Goal: Transaction & Acquisition: Purchase product/service

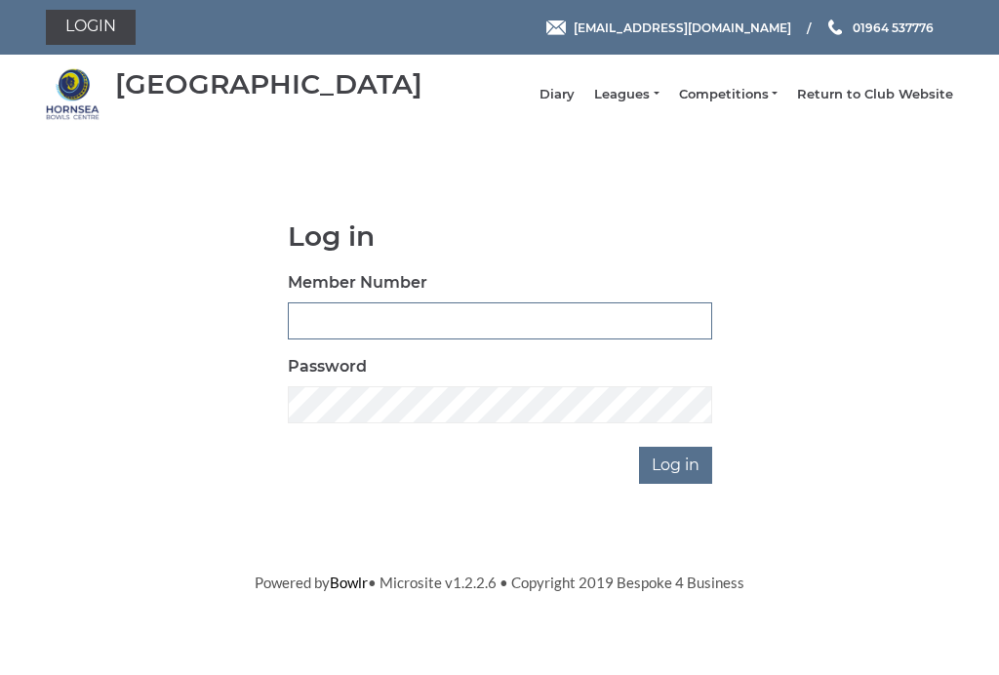
click at [387, 324] on input "Member Number" at bounding box center [500, 320] width 424 height 37
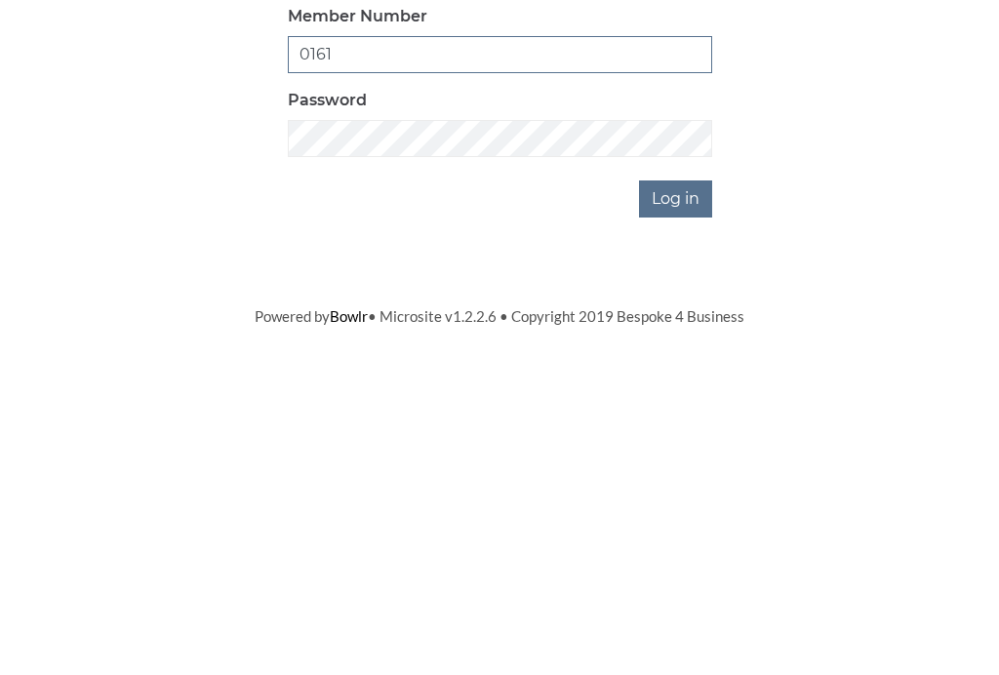
type input "0161"
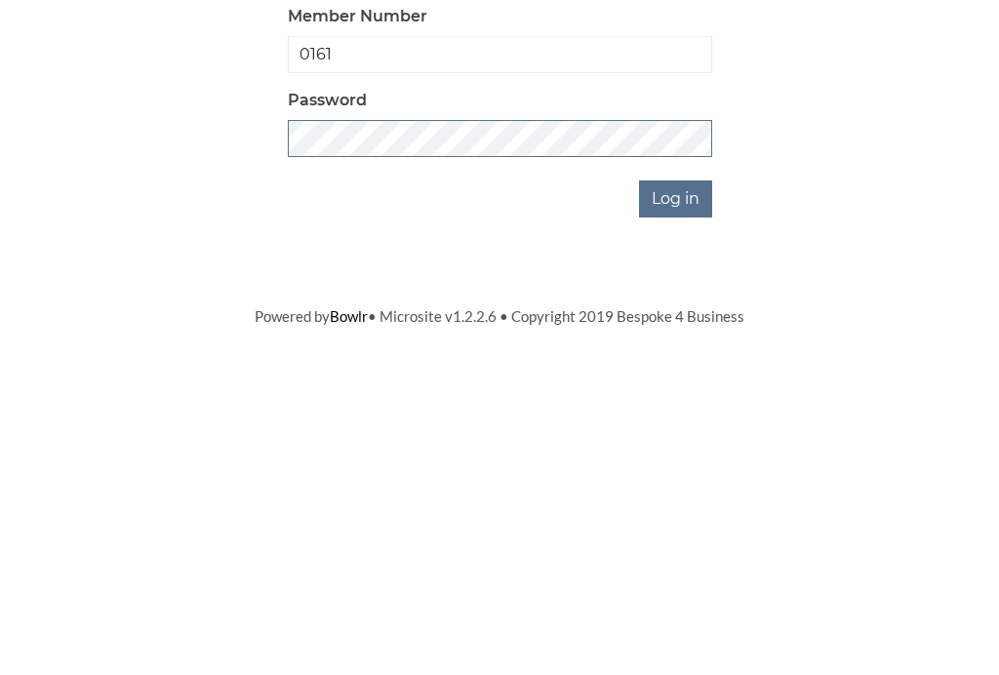
click at [677, 447] on input "Log in" at bounding box center [675, 465] width 73 height 37
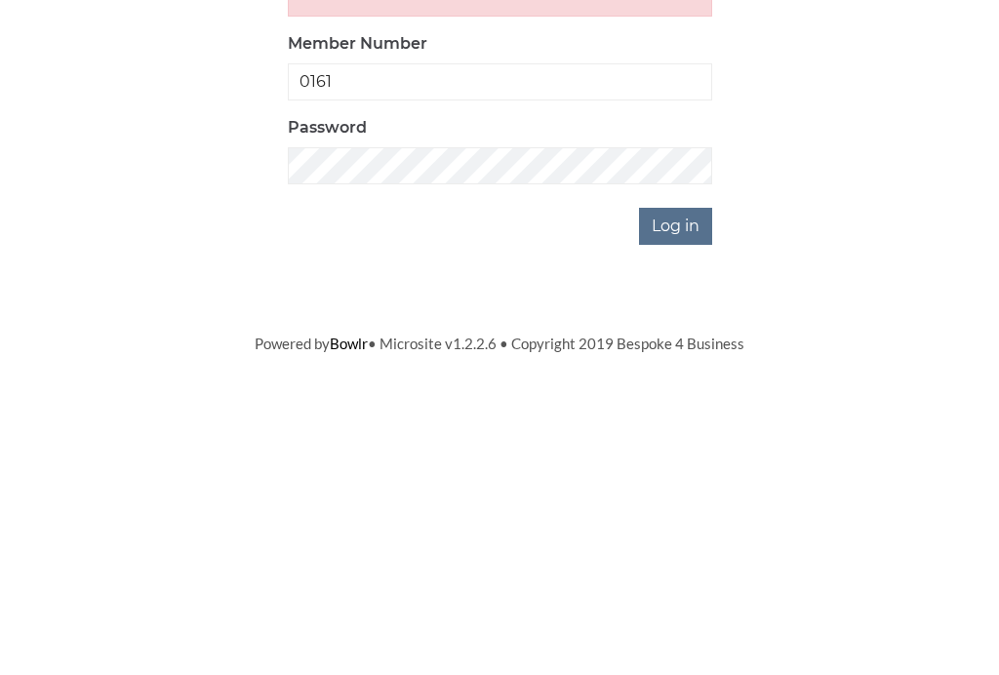
click at [699, 511] on input "Log in" at bounding box center [675, 529] width 73 height 37
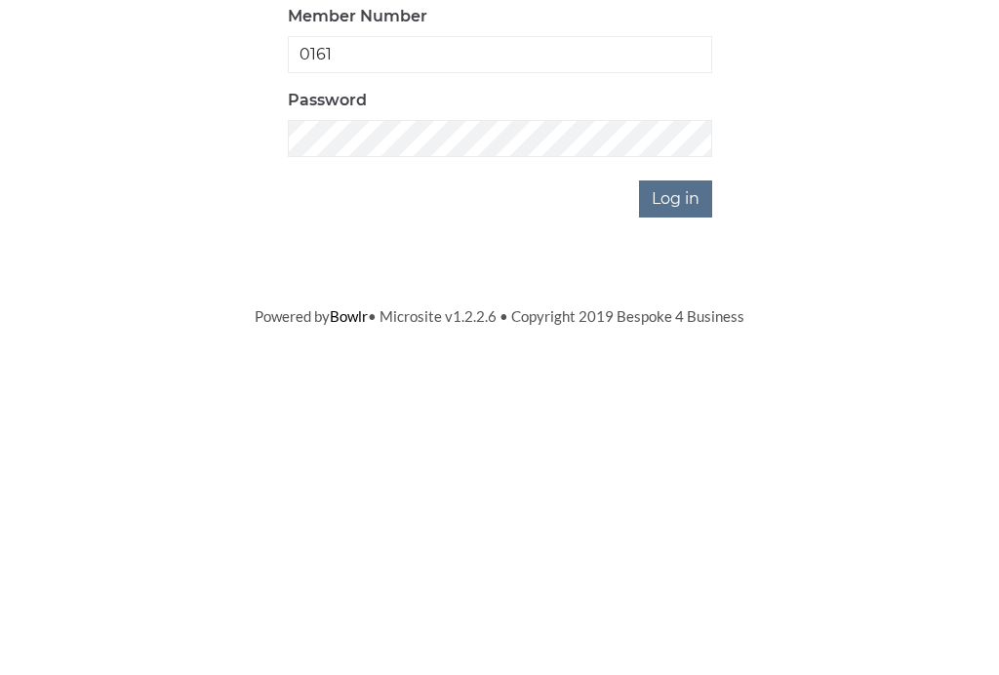
click at [694, 511] on input "Log in" at bounding box center [675, 529] width 73 height 37
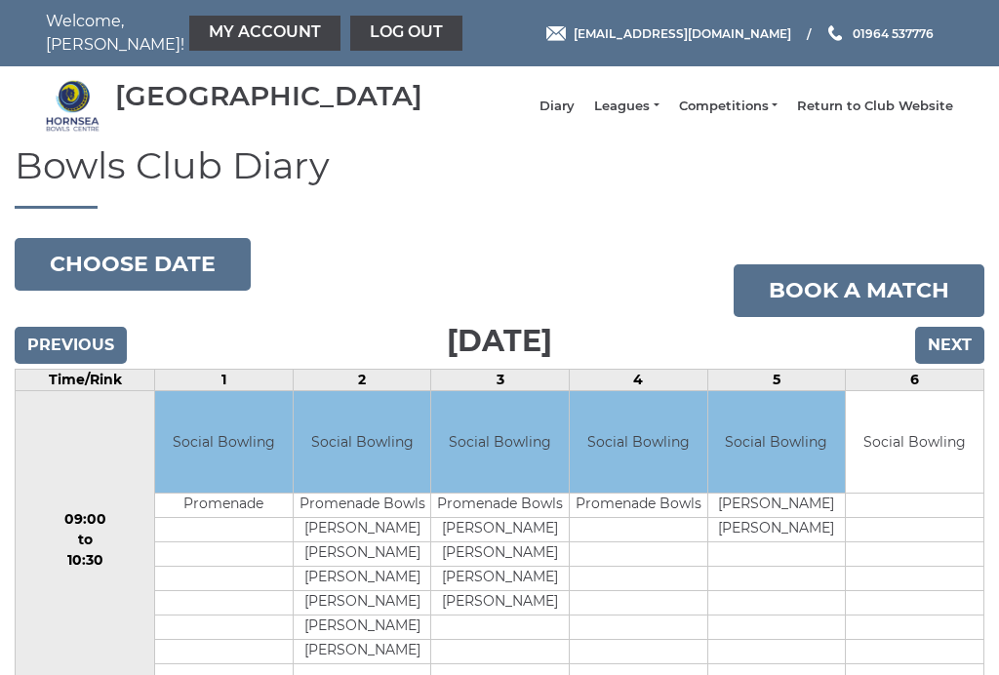
click at [208, 29] on link "My Account" at bounding box center [264, 33] width 151 height 35
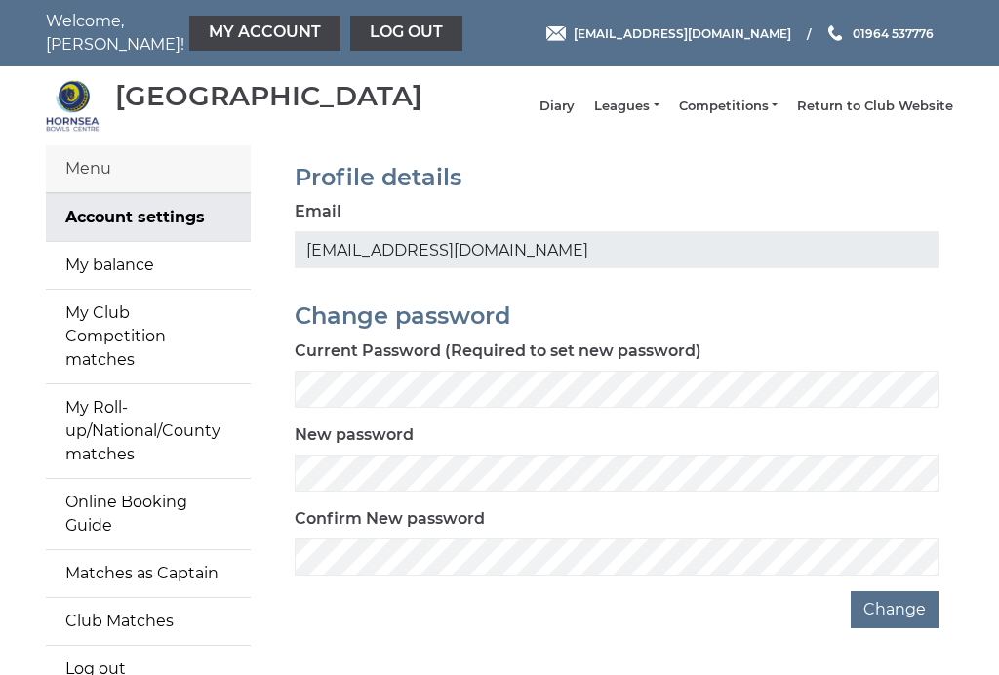
click at [139, 282] on link "My balance" at bounding box center [148, 265] width 205 height 47
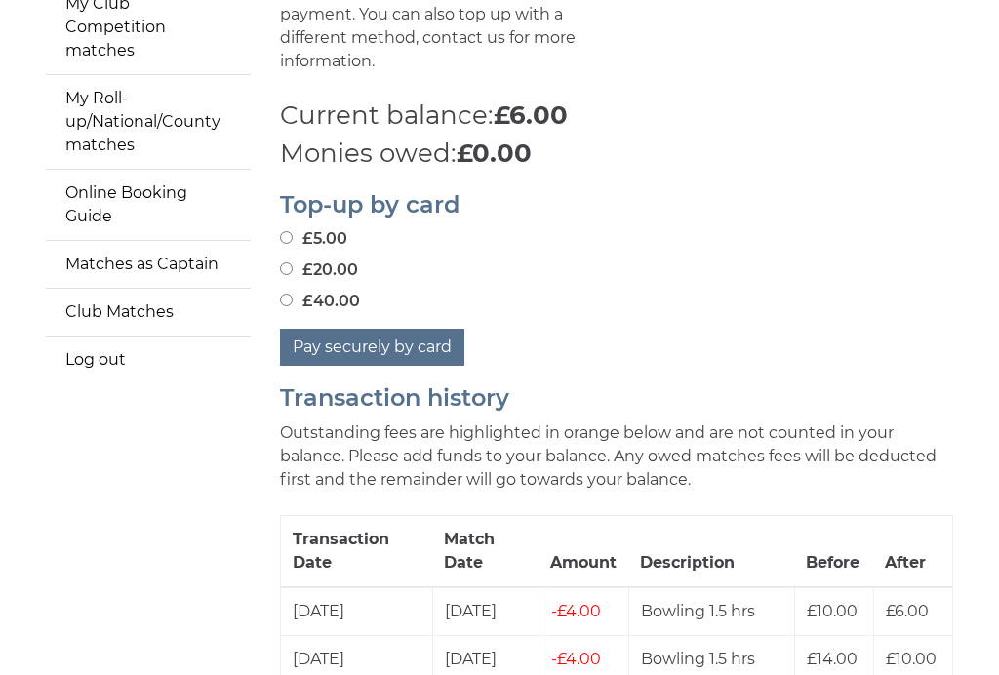
click at [353, 336] on button "Pay securely by card" at bounding box center [372, 348] width 184 height 37
click at [292, 262] on input "£20.00" at bounding box center [286, 268] width 13 height 13
radio input "true"
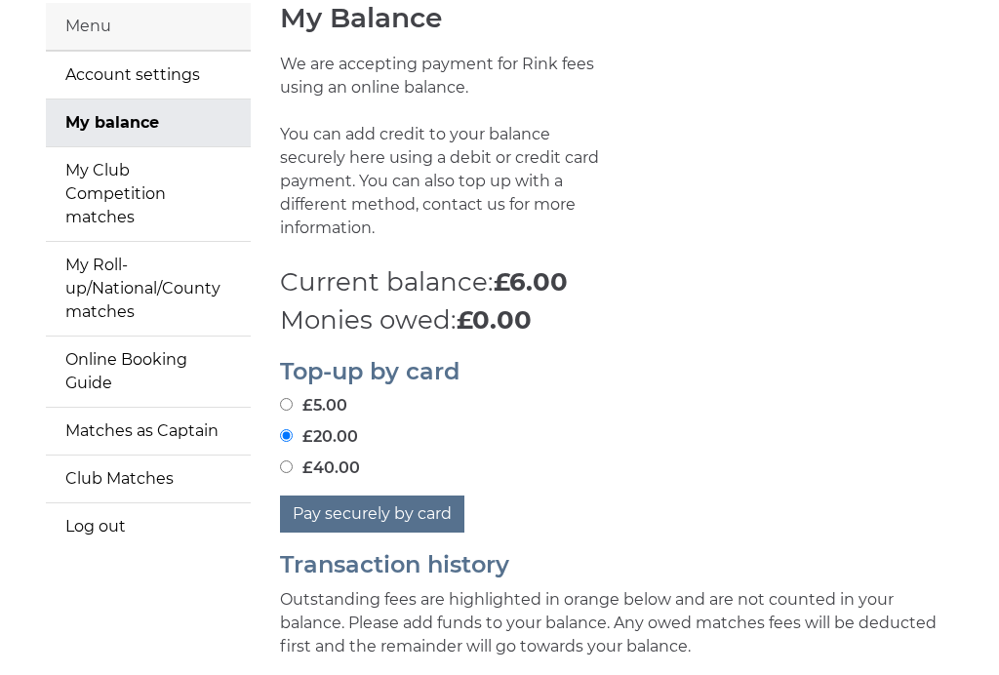
scroll to position [143, 0]
click at [353, 499] on button "Pay securely by card" at bounding box center [372, 513] width 184 height 37
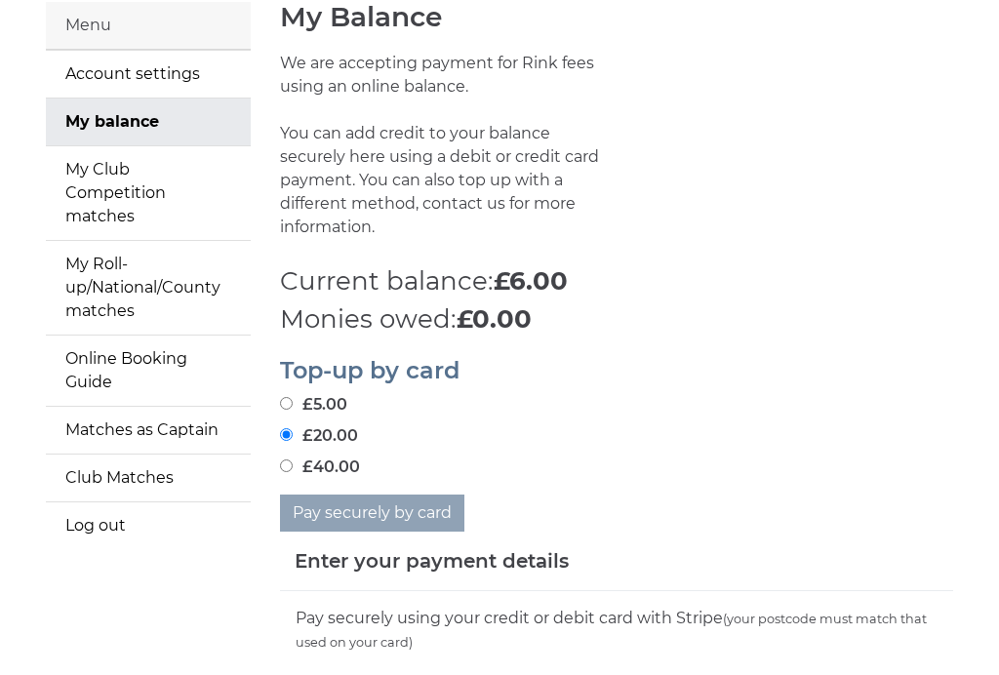
click at [313, 568] on div "Enter your payment details" at bounding box center [616, 562] width 673 height 60
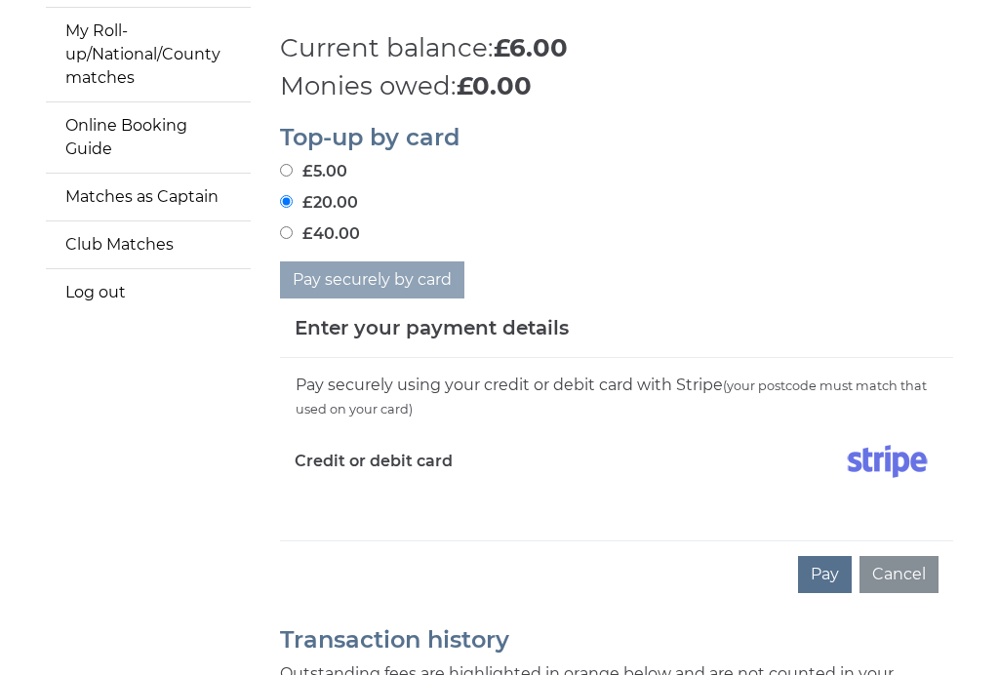
scroll to position [380, 0]
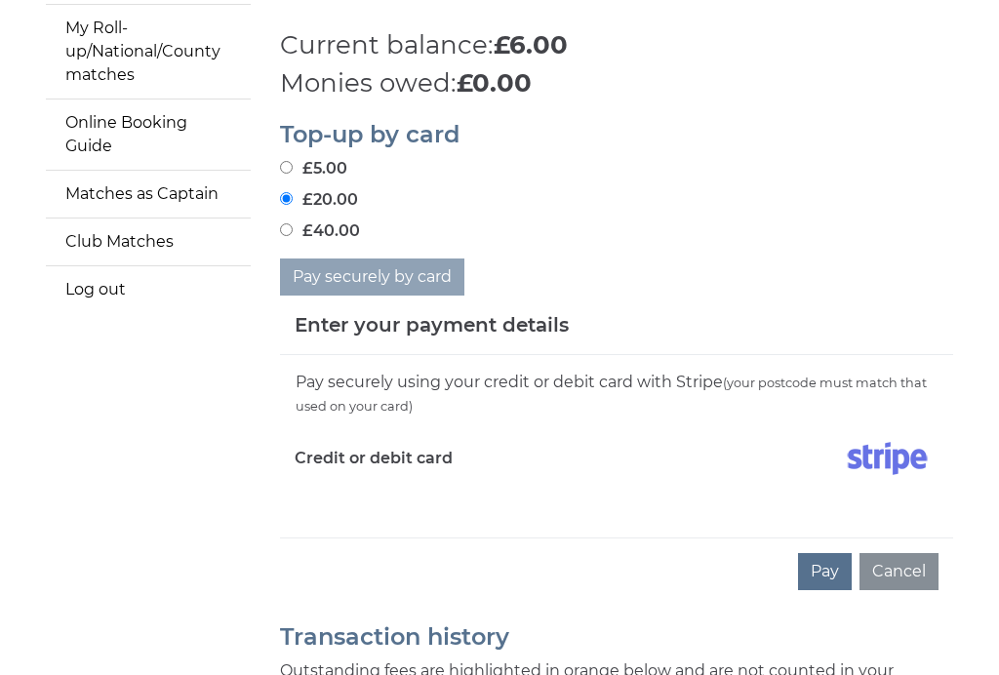
click at [311, 518] on div "Pay securely using your credit or debit card with Stripe (your postcode must ma…" at bounding box center [616, 446] width 673 height 182
click at [324, 500] on div "Pay securely using your credit or debit card with Stripe (your postcode must ma…" at bounding box center [616, 446] width 673 height 182
click at [316, 513] on div "Pay securely using your credit or debit card with Stripe (your postcode must ma…" at bounding box center [616, 446] width 673 height 182
click at [338, 504] on div "Pay securely using your credit or debit card with Stripe (your postcode must ma…" at bounding box center [616, 446] width 673 height 182
click at [331, 476] on div "Credit or debit card" at bounding box center [448, 462] width 337 height 57
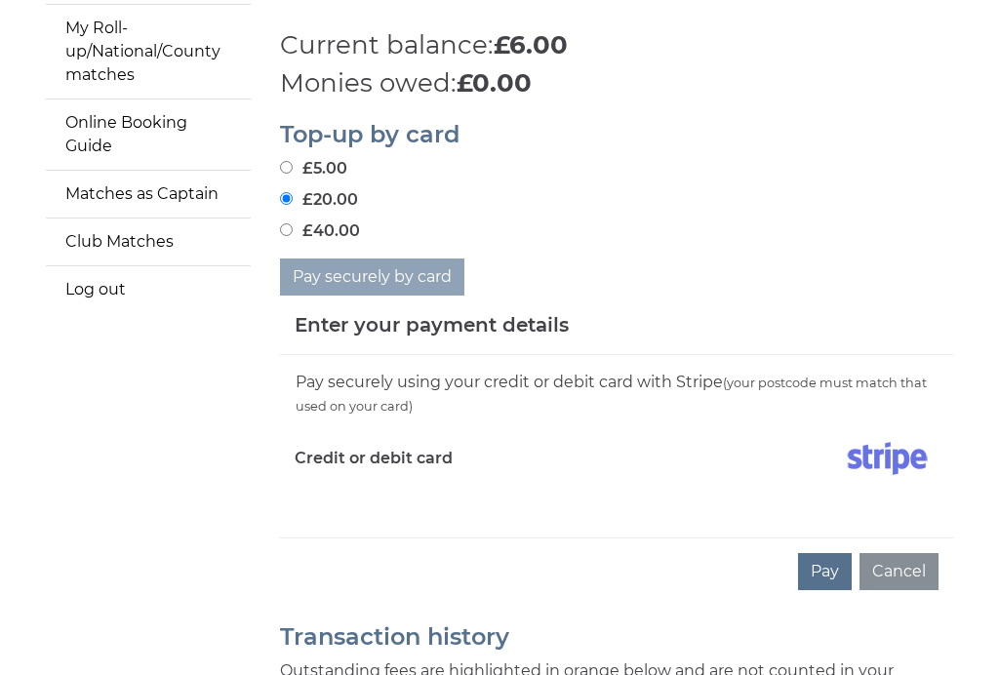
click at [385, 509] on div "Pay securely using your credit or debit card with Stripe (your postcode must ma…" at bounding box center [616, 446] width 673 height 182
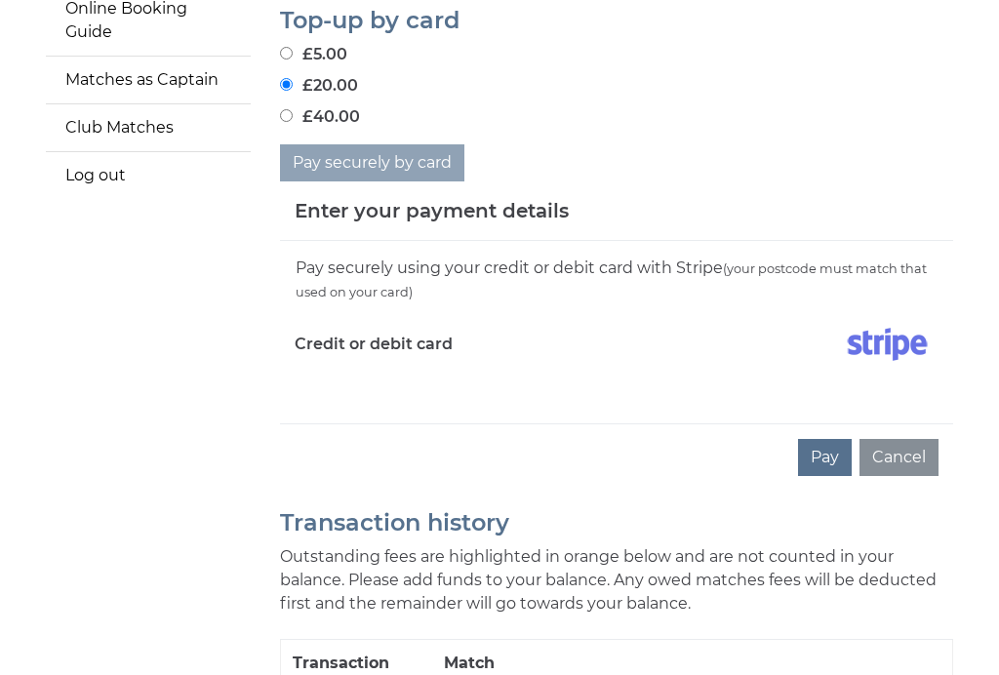
scroll to position [494, 0]
click at [423, 406] on div "Pay securely using your credit or debit card with Stripe (your postcode must ma…" at bounding box center [616, 332] width 673 height 182
click at [355, 366] on div "Credit or debit card" at bounding box center [448, 348] width 337 height 57
click at [384, 218] on div "Enter your payment details" at bounding box center [616, 211] width 673 height 60
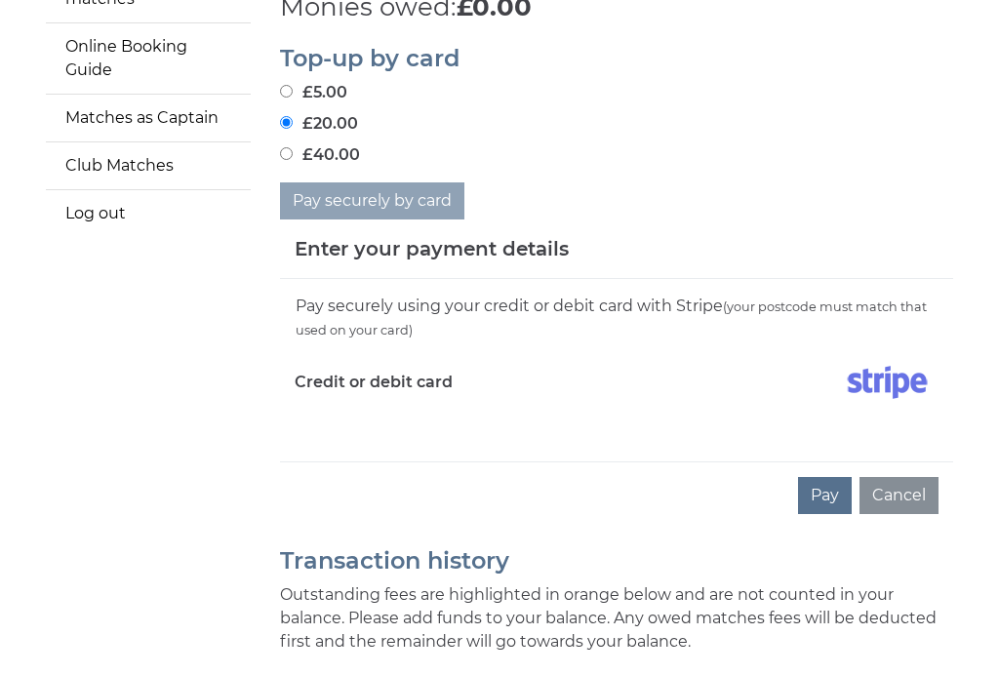
scroll to position [462, 0]
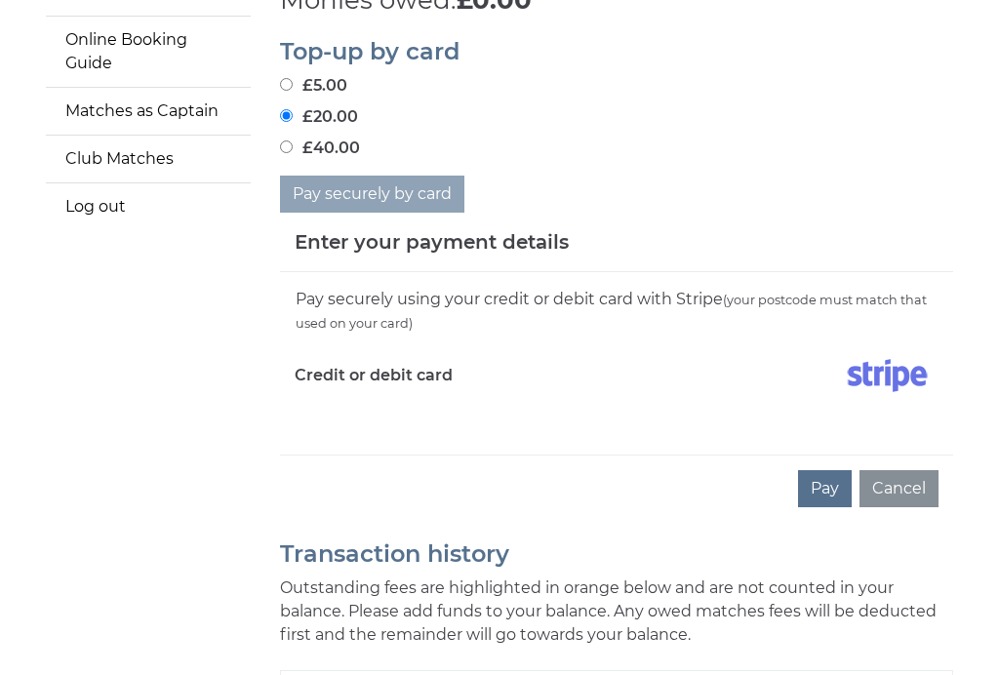
click at [332, 425] on div "Pay securely using your credit or debit card with Stripe (your postcode must ma…" at bounding box center [616, 363] width 673 height 182
click at [341, 417] on div "Pay securely using your credit or debit card with Stripe (your postcode must ma…" at bounding box center [616, 363] width 673 height 182
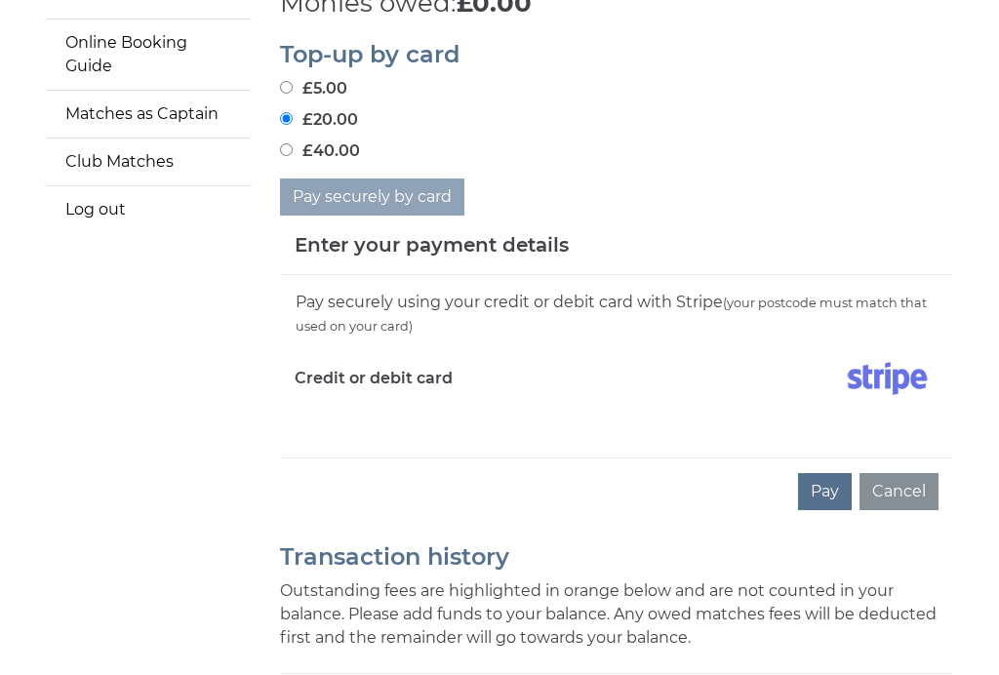
scroll to position [461, 0]
click at [339, 422] on div "Pay securely using your credit or debit card with Stripe (your postcode must ma…" at bounding box center [616, 365] width 673 height 182
click at [417, 356] on label "Credit or debit card" at bounding box center [374, 377] width 158 height 49
click at [438, 370] on label "Credit or debit card" at bounding box center [374, 377] width 158 height 49
click at [444, 391] on div "Credit or debit card" at bounding box center [448, 381] width 337 height 57
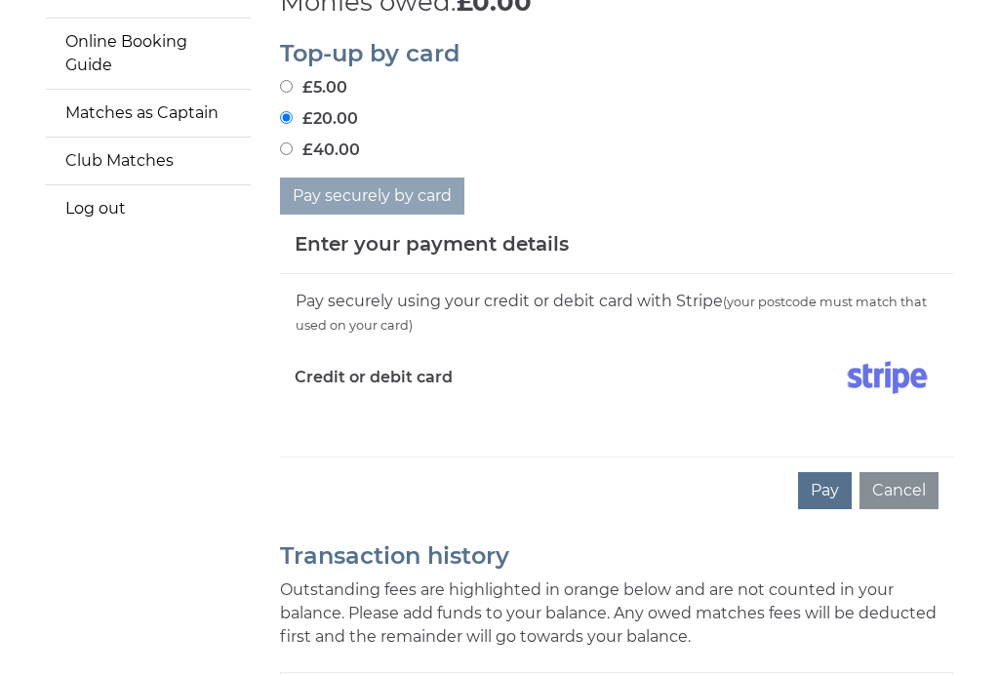
click at [465, 184] on div "Pay securely by card" at bounding box center [616, 196] width 673 height 37
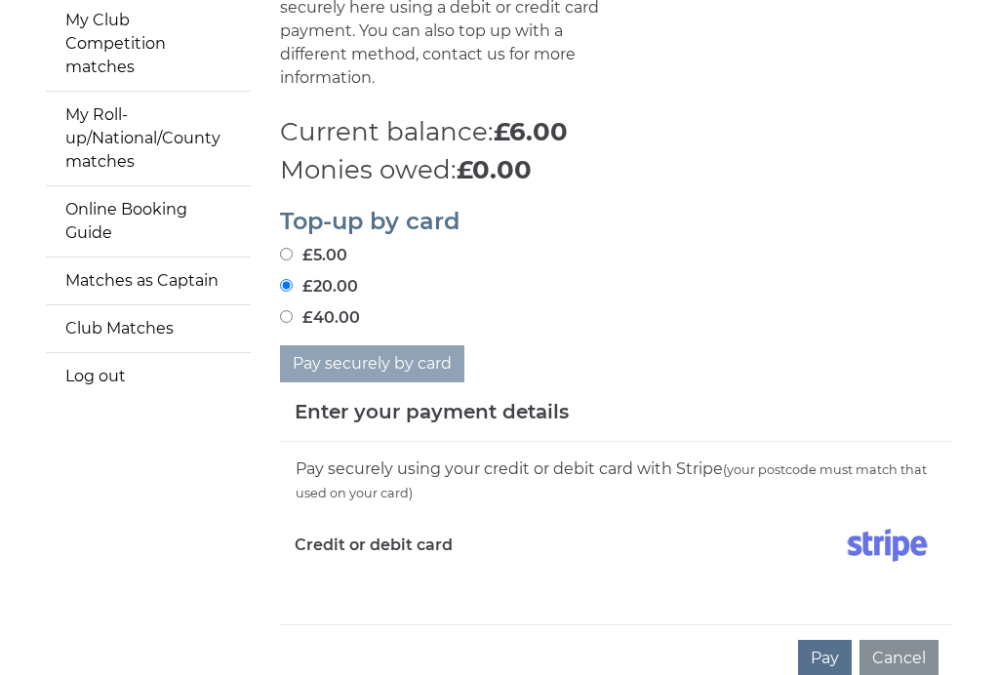
scroll to position [293, 0]
click at [348, 563] on div "Credit or debit card" at bounding box center [448, 549] width 337 height 57
click at [756, 383] on div "Enter your payment details" at bounding box center [616, 412] width 673 height 60
click at [356, 584] on div "Pay securely using your credit or debit card with Stripe (your postcode must ma…" at bounding box center [616, 533] width 673 height 182
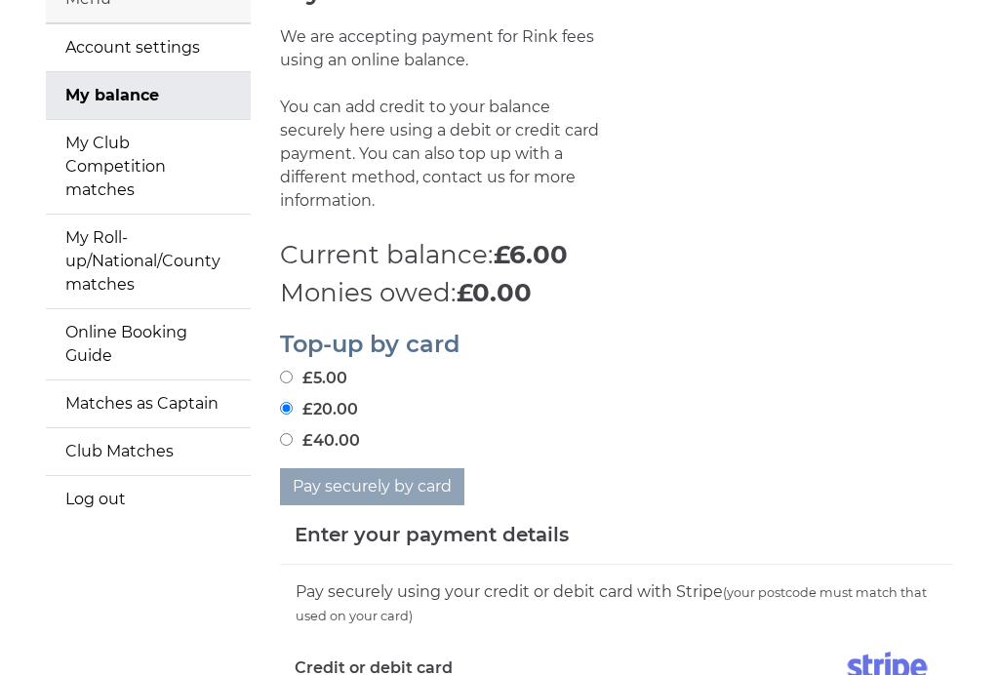
scroll to position [0, 0]
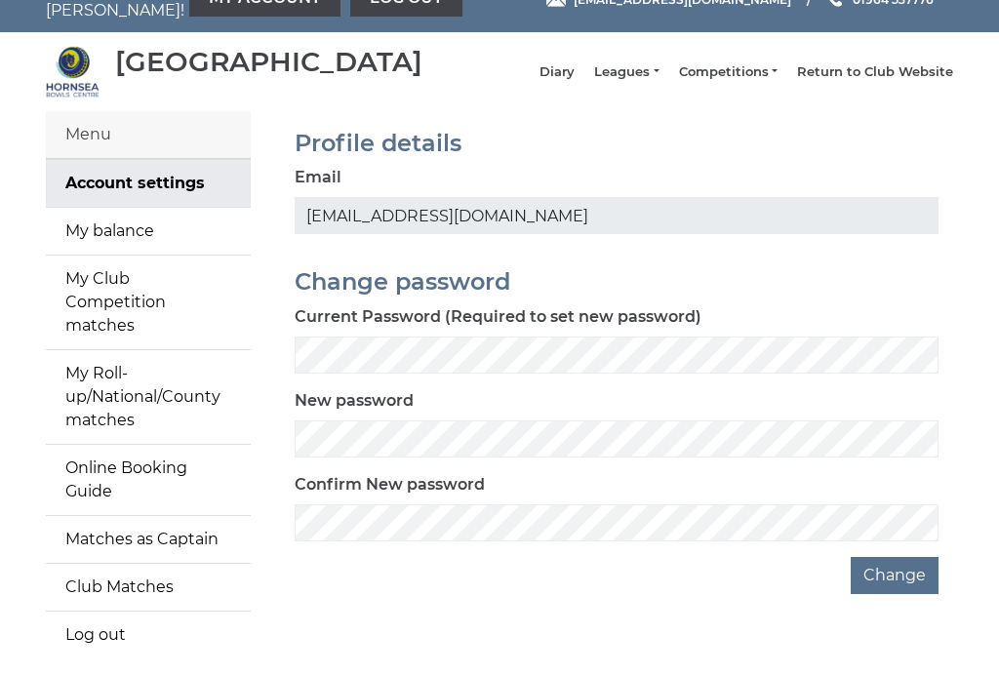
scroll to position [34, 0]
click at [146, 235] on link "My balance" at bounding box center [148, 231] width 205 height 47
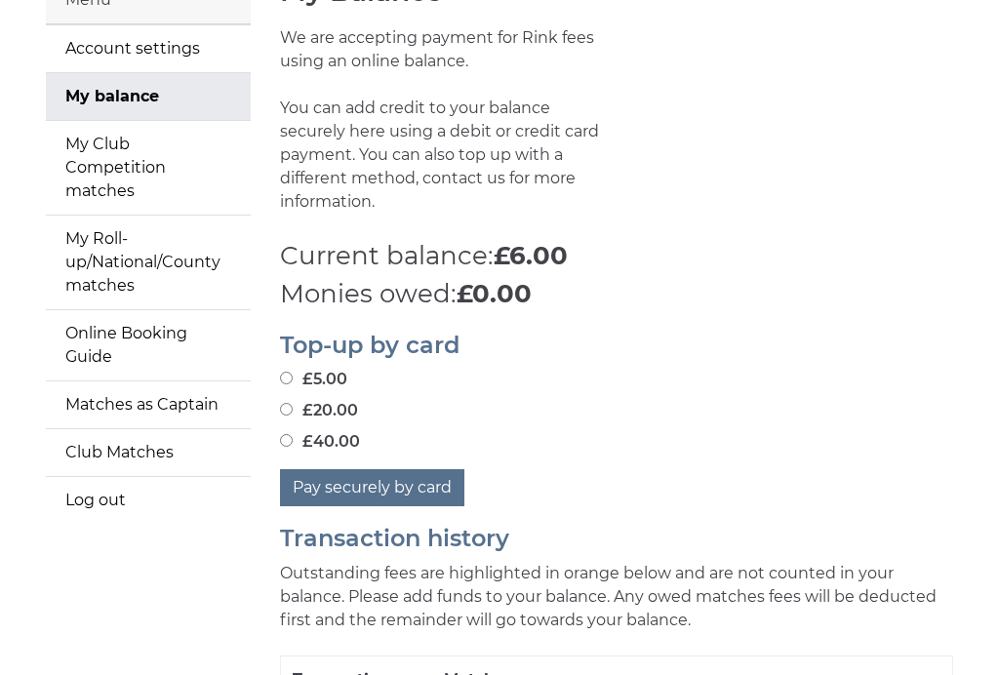
scroll to position [172, 0]
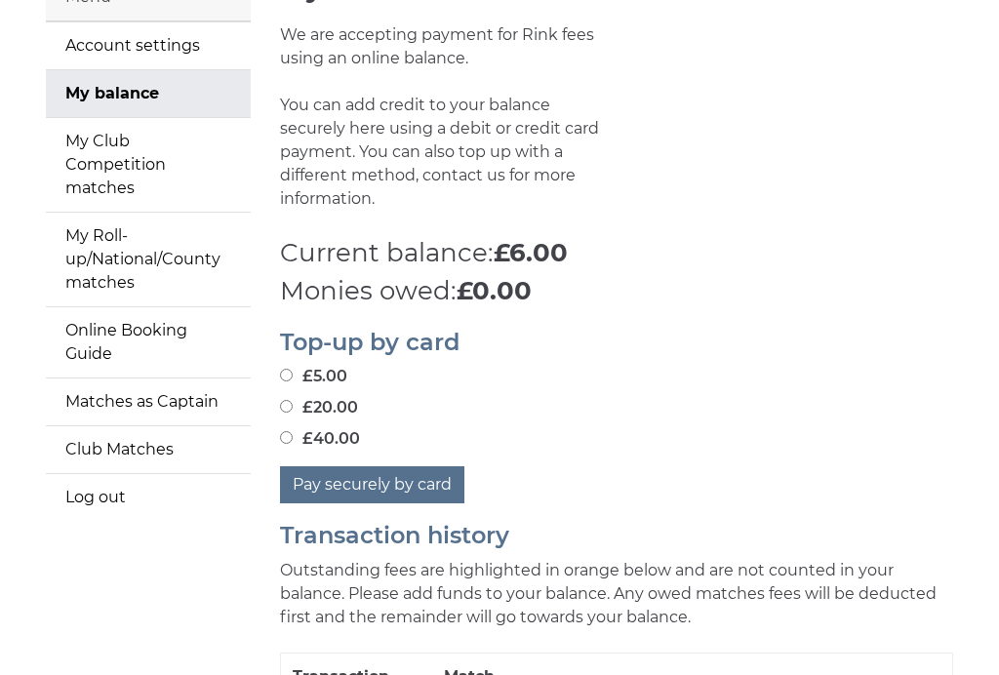
click at [305, 396] on label "£20.00" at bounding box center [319, 407] width 78 height 23
click at [293, 400] on input "£20.00" at bounding box center [286, 406] width 13 height 13
radio input "true"
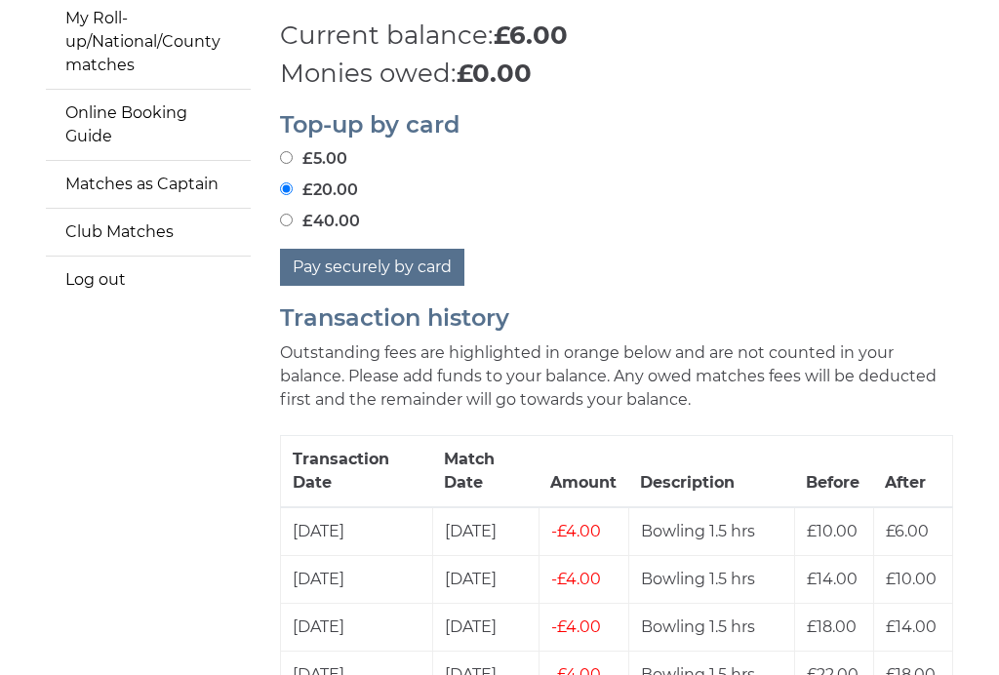
scroll to position [390, 0]
click at [395, 256] on button "Pay securely by card" at bounding box center [372, 266] width 184 height 37
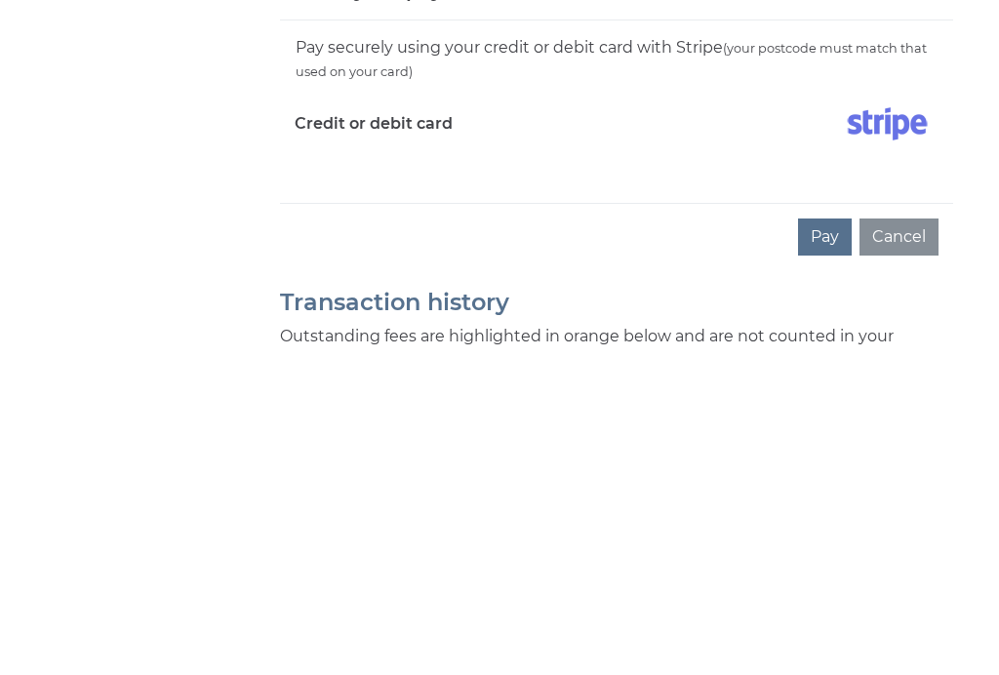
click at [832, 542] on button "Pay" at bounding box center [825, 560] width 54 height 37
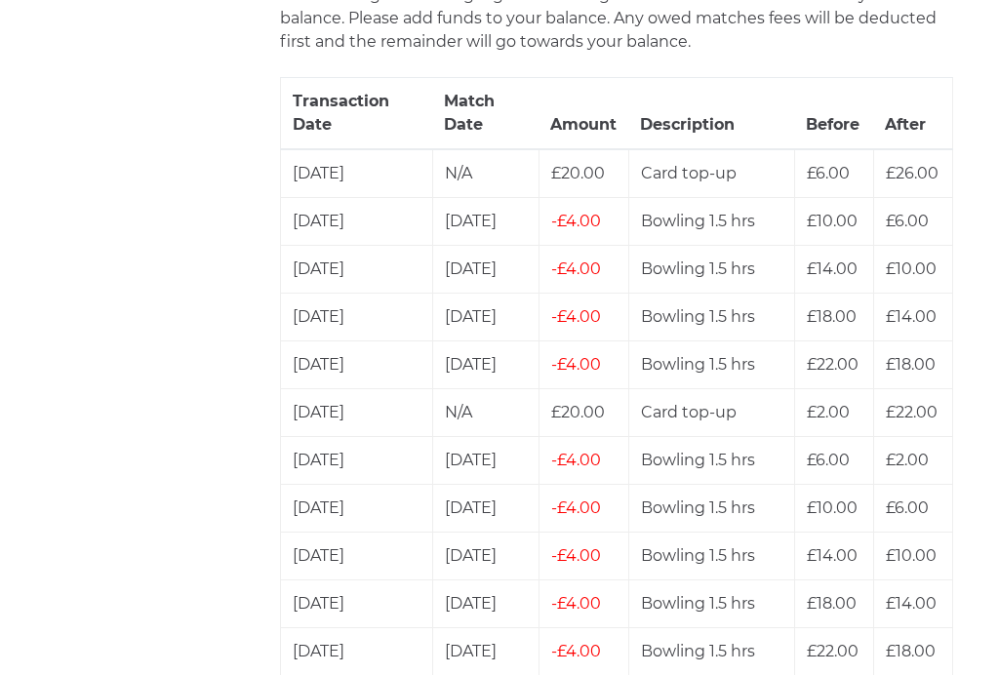
scroll to position [747, 0]
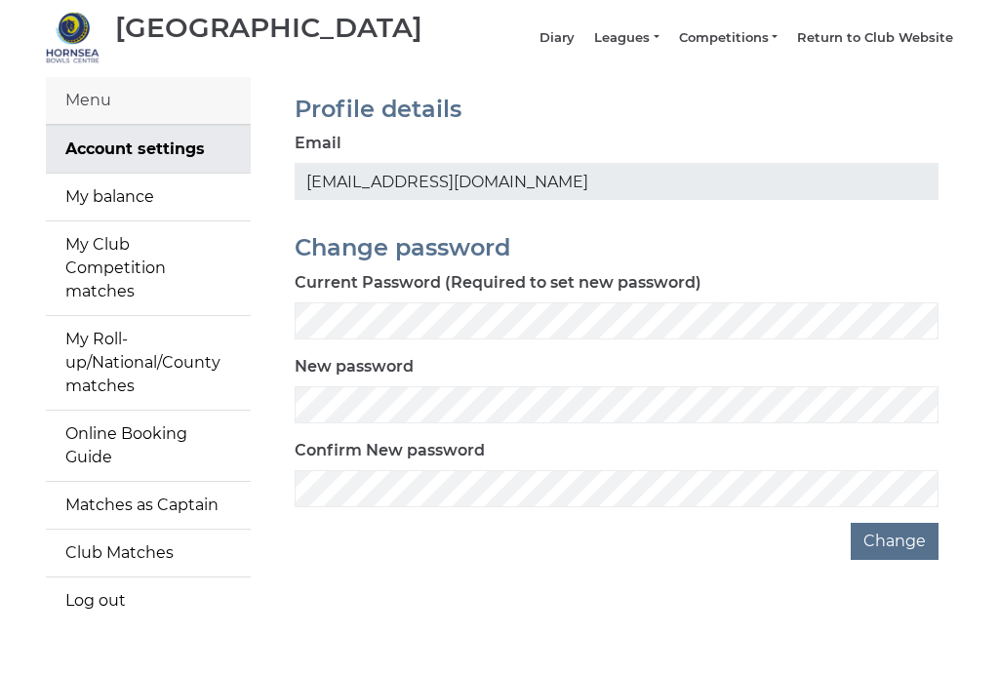
scroll to position [67, 0]
click at [200, 264] on link "My Club Competition matches" at bounding box center [148, 269] width 205 height 94
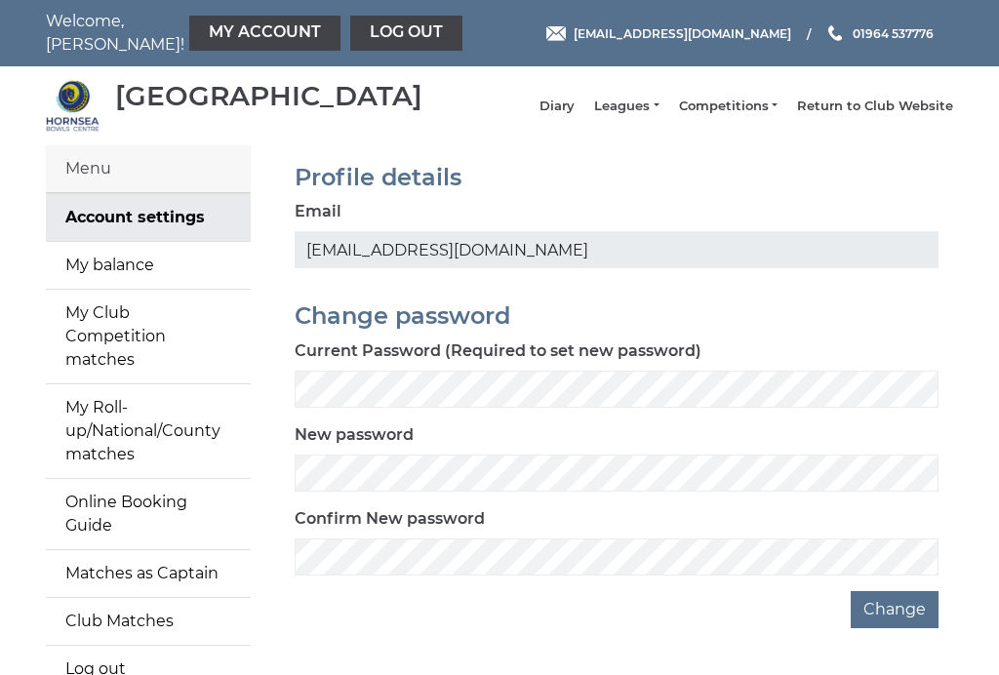
scroll to position [67, 0]
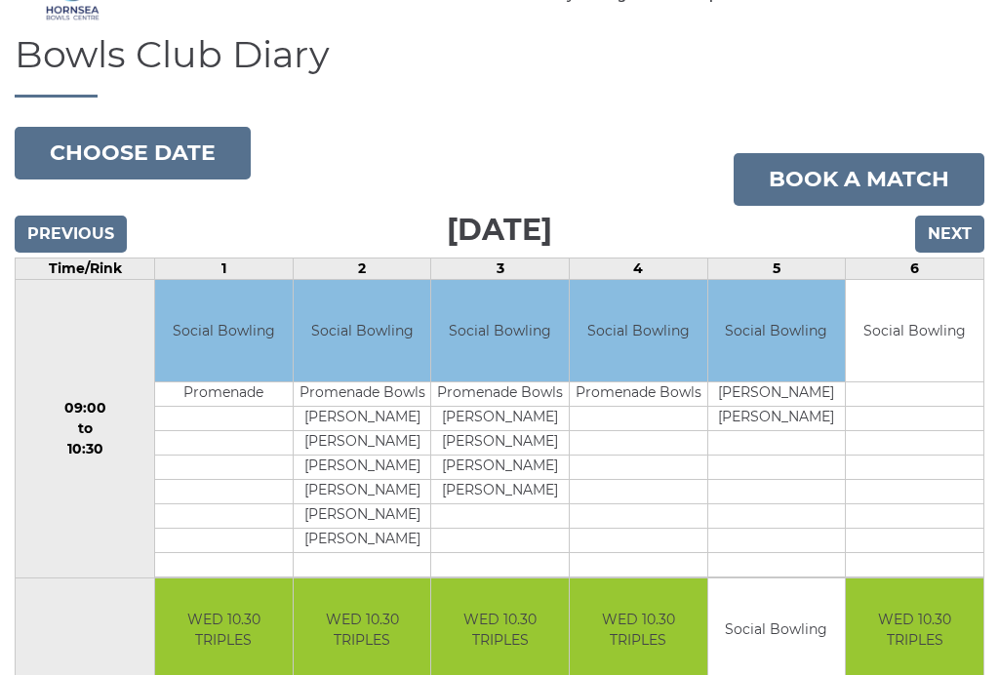
scroll to position [120, 0]
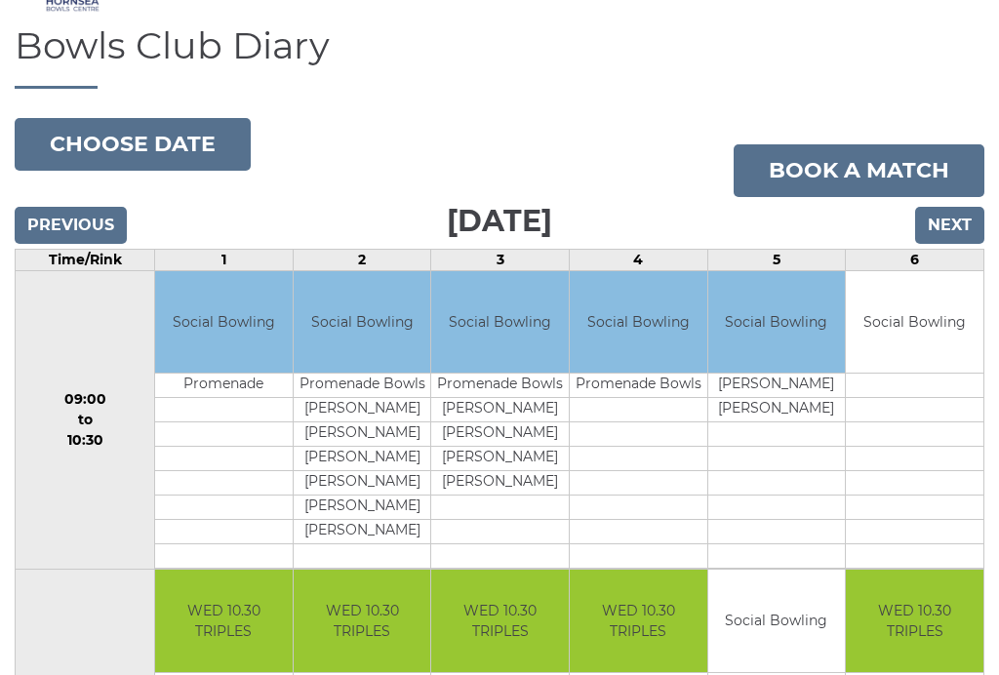
click at [941, 240] on input "Next" at bounding box center [949, 225] width 69 height 37
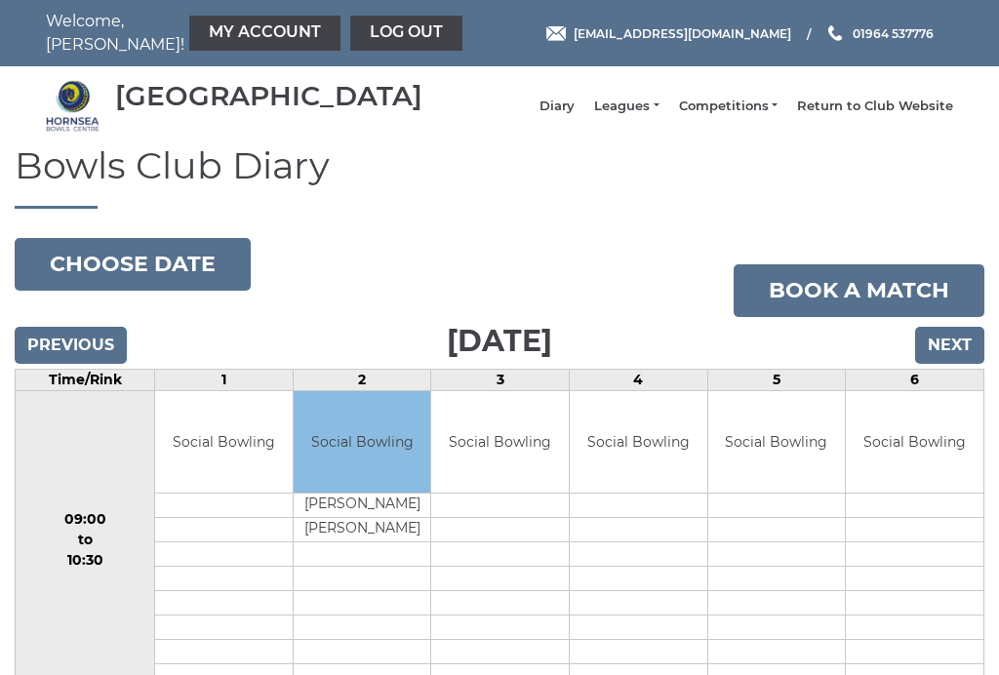
click at [938, 362] on input "Next" at bounding box center [949, 345] width 69 height 37
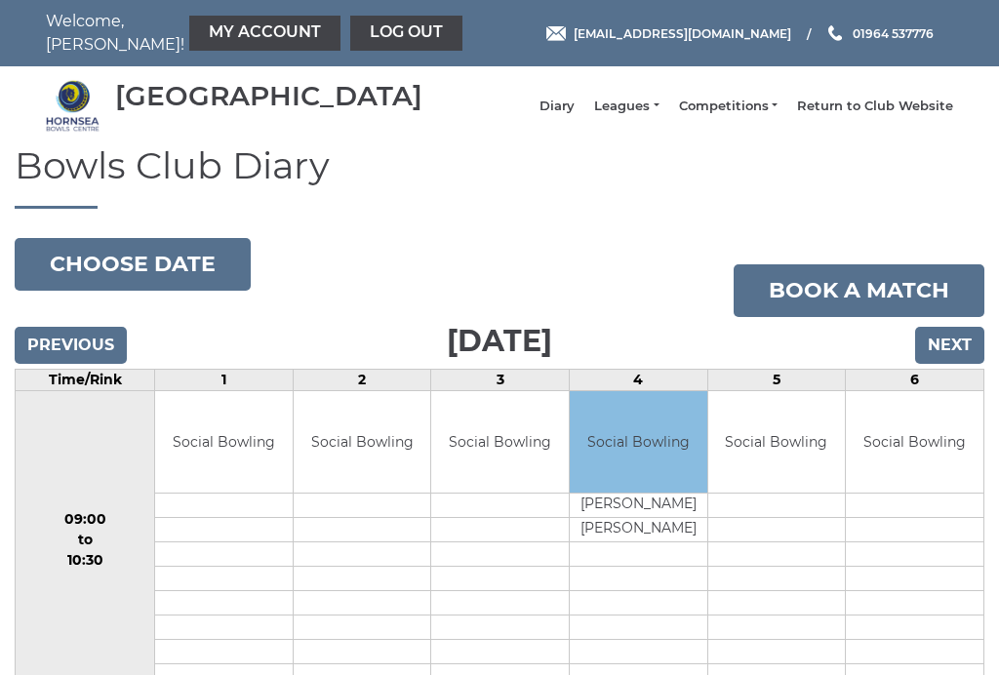
click at [83, 364] on input "Previous" at bounding box center [71, 345] width 112 height 37
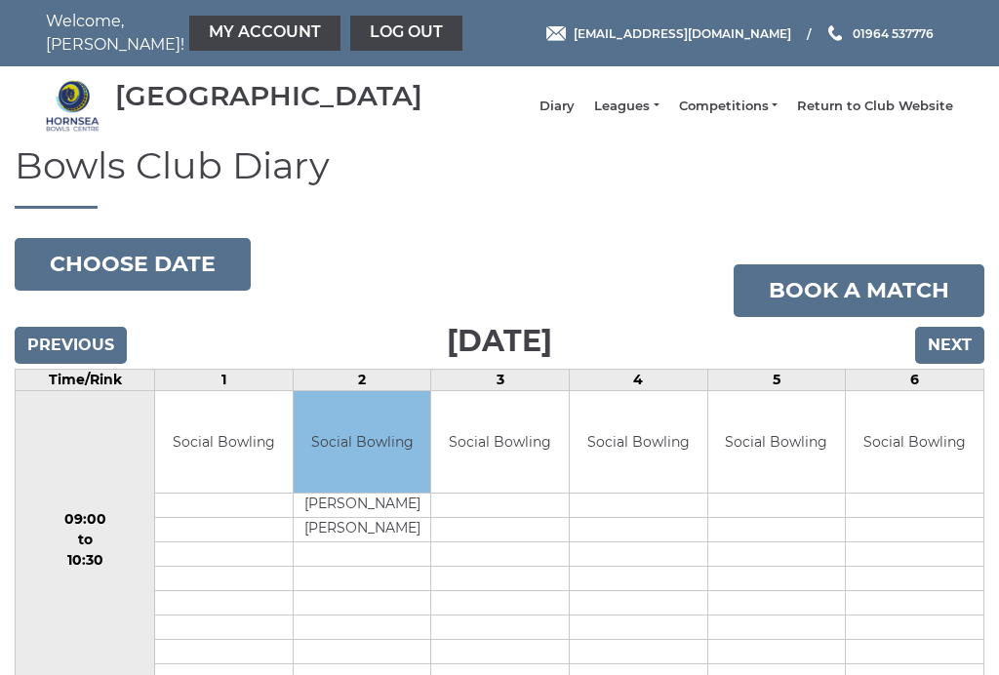
click at [351, 35] on link "Log out" at bounding box center [406, 33] width 112 height 35
